Goal: Task Accomplishment & Management: Use online tool/utility

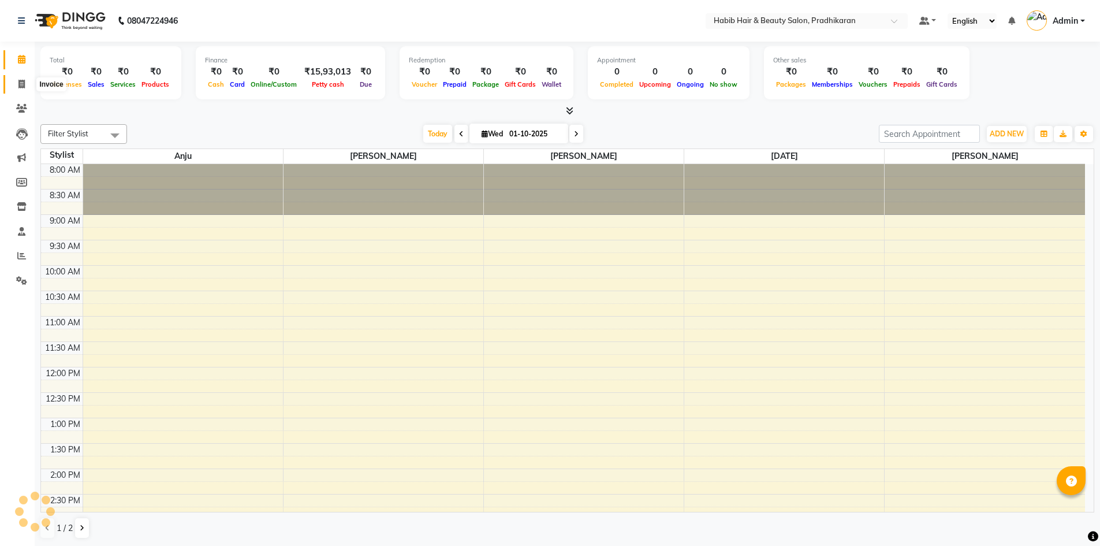
click at [23, 88] on icon at bounding box center [21, 84] width 6 height 9
select select "service"
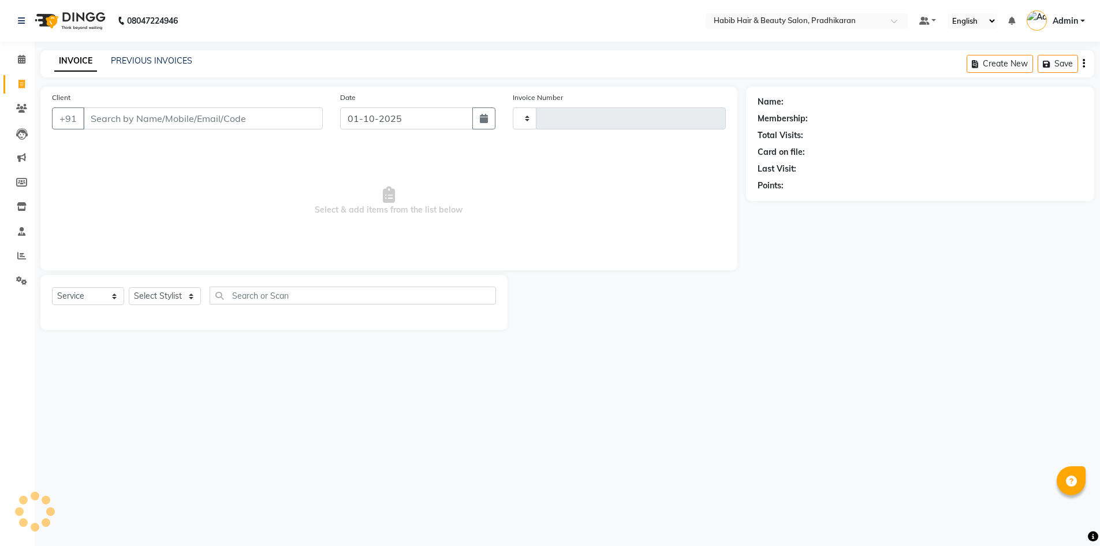
type input "5130"
select select "5583"
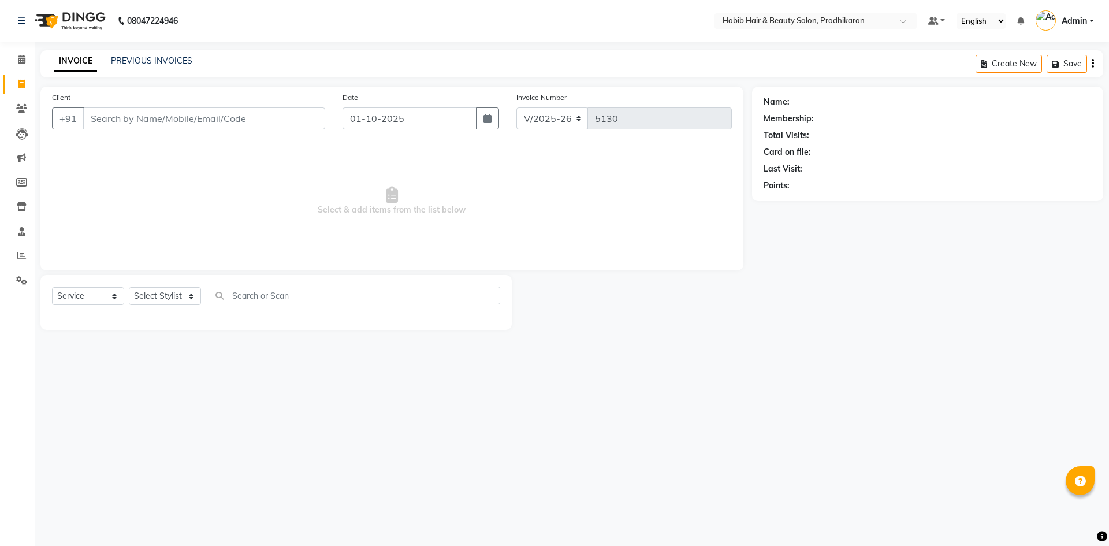
click at [170, 122] on input "Client" at bounding box center [204, 118] width 242 height 22
click at [247, 114] on input "Client" at bounding box center [204, 118] width 242 height 22
